Goal: Transaction & Acquisition: Purchase product/service

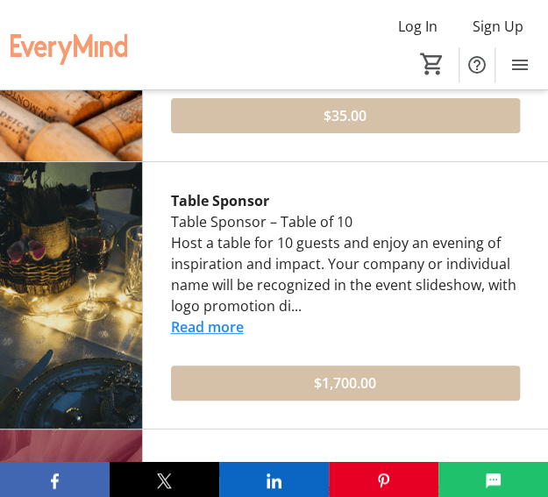
scroll to position [4855, 0]
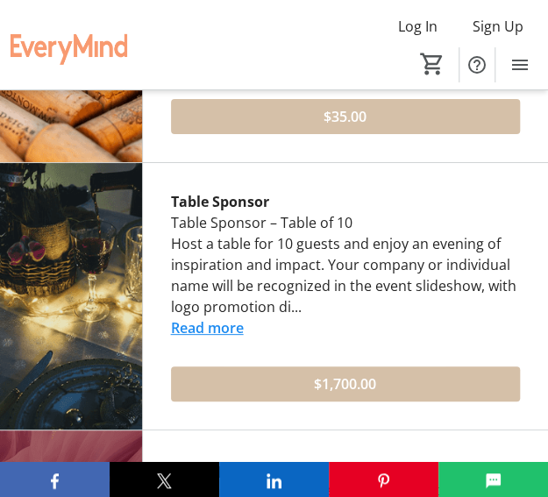
click at [220, 318] on link "Read more" at bounding box center [207, 327] width 73 height 19
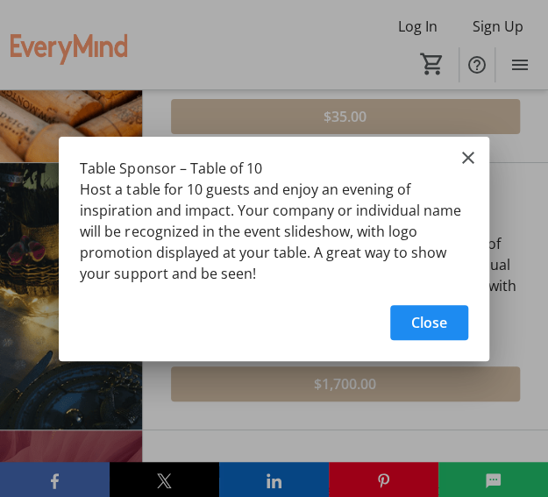
scroll to position [0, 0]
click at [426, 326] on span "Close" at bounding box center [429, 322] width 36 height 21
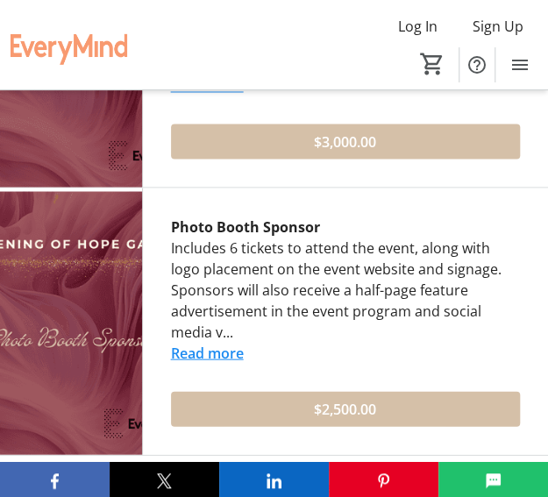
scroll to position [5630, 0]
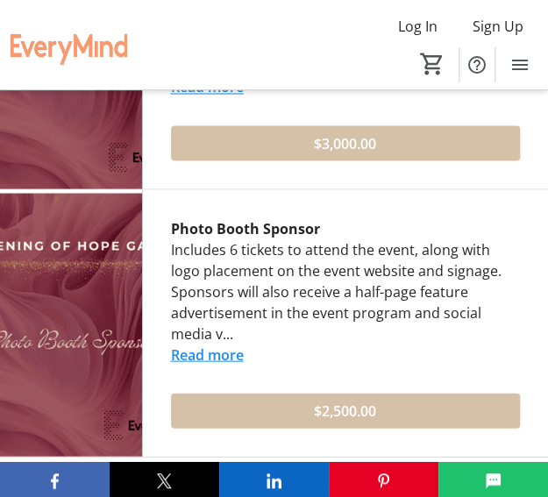
click at [359, 478] on span "Next Page" at bounding box center [346, 488] width 68 height 21
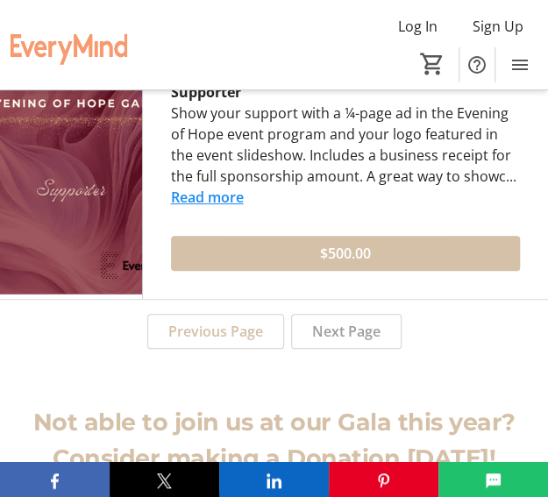
scroll to position [4965, 0]
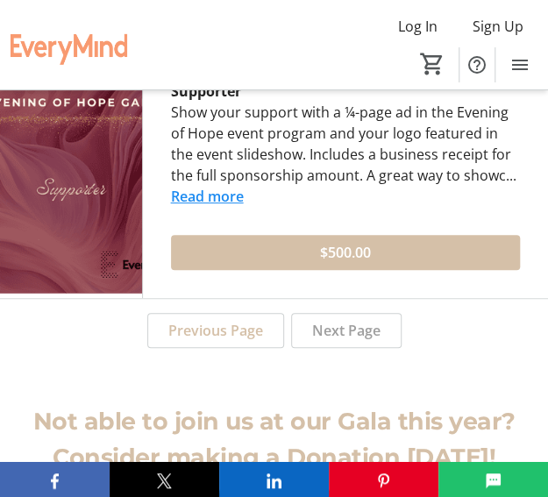
click at [343, 313] on div "Previous Page Next Page" at bounding box center [274, 330] width 548 height 35
click at [352, 313] on div "Previous Page Next Page" at bounding box center [274, 330] width 548 height 35
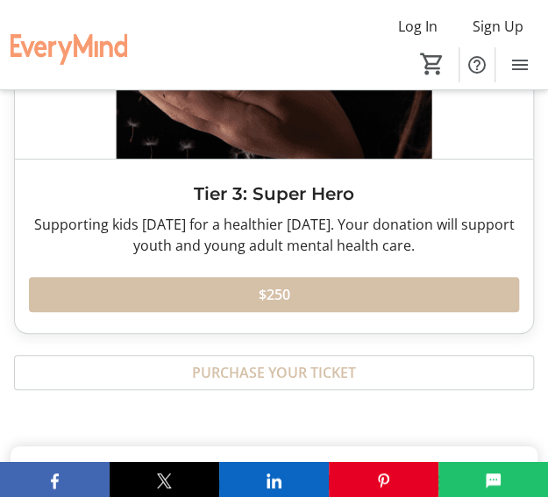
scroll to position [6564, 0]
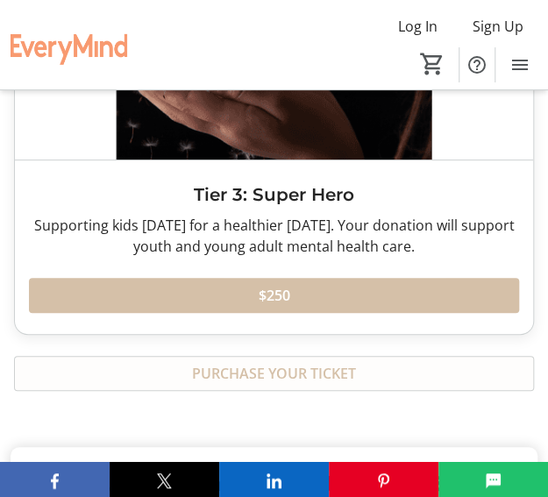
click at [310, 363] on span "PURCHASE YOUR TICKET" at bounding box center [274, 373] width 164 height 21
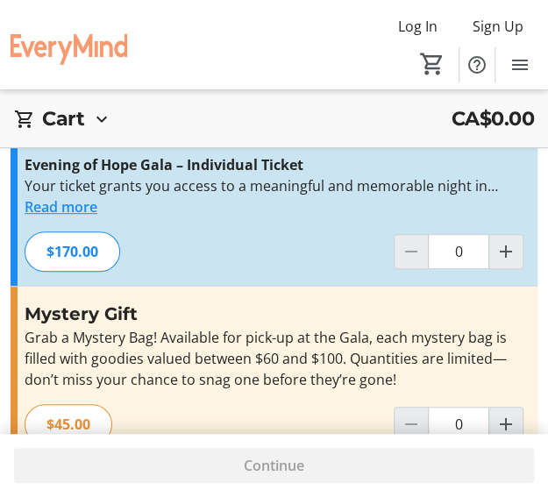
scroll to position [123, 0]
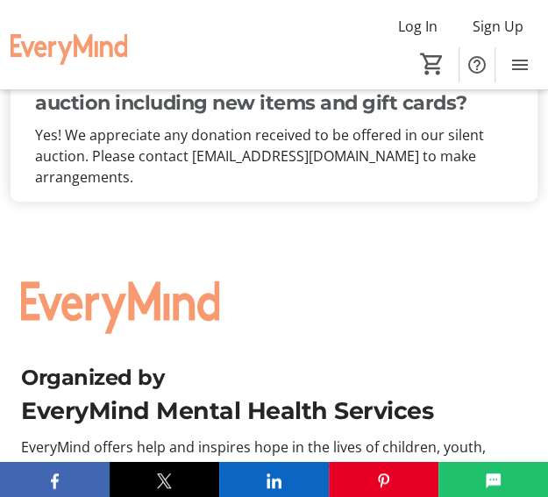
scroll to position [8475, 0]
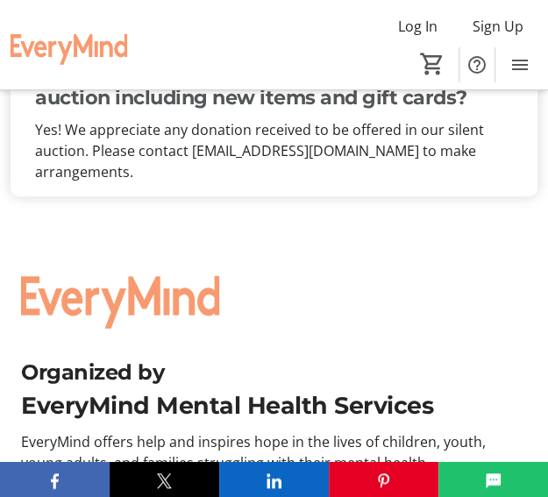
drag, startPoint x: 384, startPoint y: 379, endPoint x: 13, endPoint y: 358, distance: 371.3
click at [13, 431] on div "EveryMind offers help and inspires hope in the lives of children, youth, young …" at bounding box center [274, 452] width 527 height 42
copy div "EveryMind offers help and inspires hope in the lives of children, youth, young …"
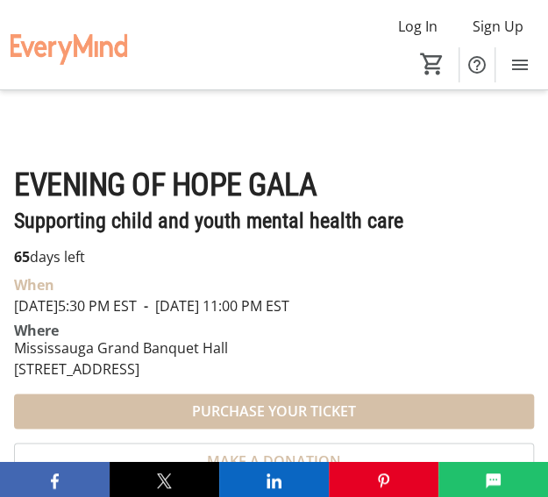
scroll to position [384, 0]
